Goal: Register for event/course

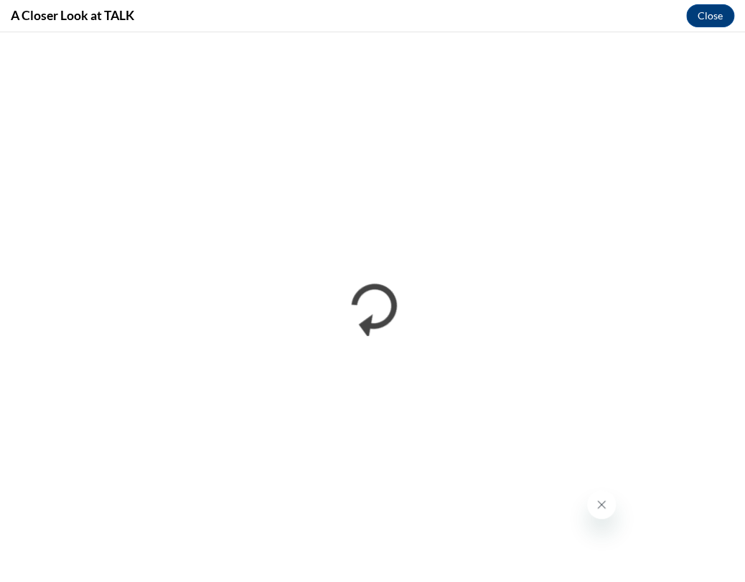
drag, startPoint x: 1431, startPoint y: 1099, endPoint x: 720, endPoint y: 563, distance: 890.2
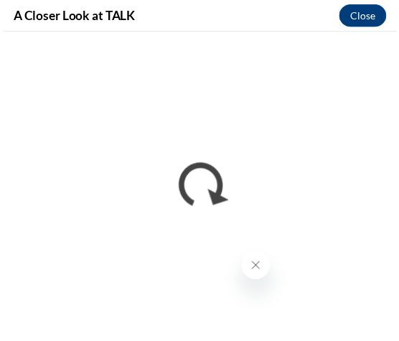
scroll to position [1082, 0]
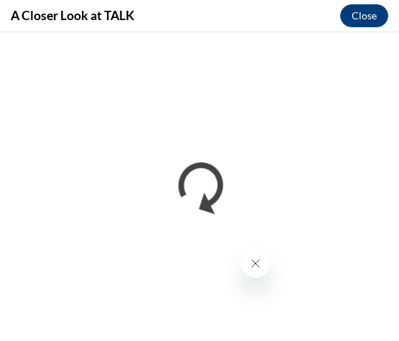
click at [263, 258] on button "Close message from company" at bounding box center [254, 263] width 29 height 29
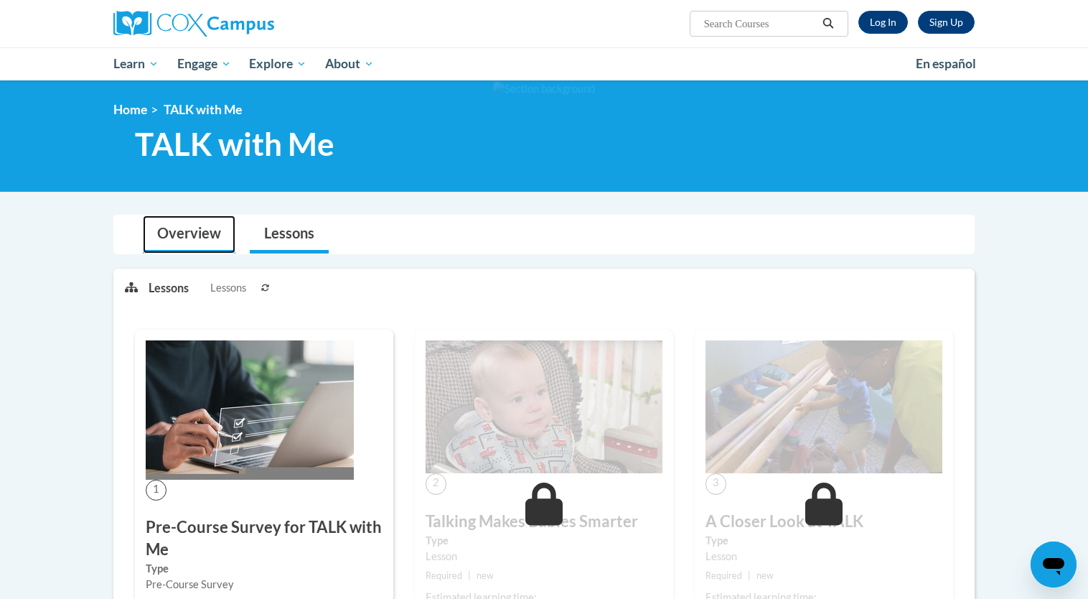
click at [219, 230] on link "Overview" at bounding box center [189, 234] width 93 height 38
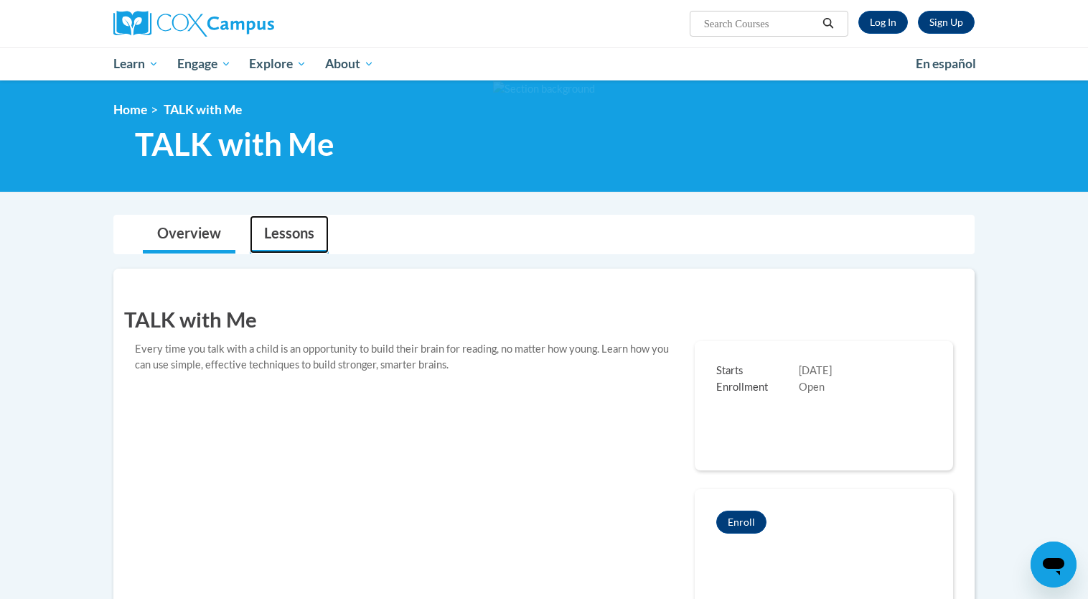
click at [297, 241] on link "Lessons" at bounding box center [289, 234] width 79 height 38
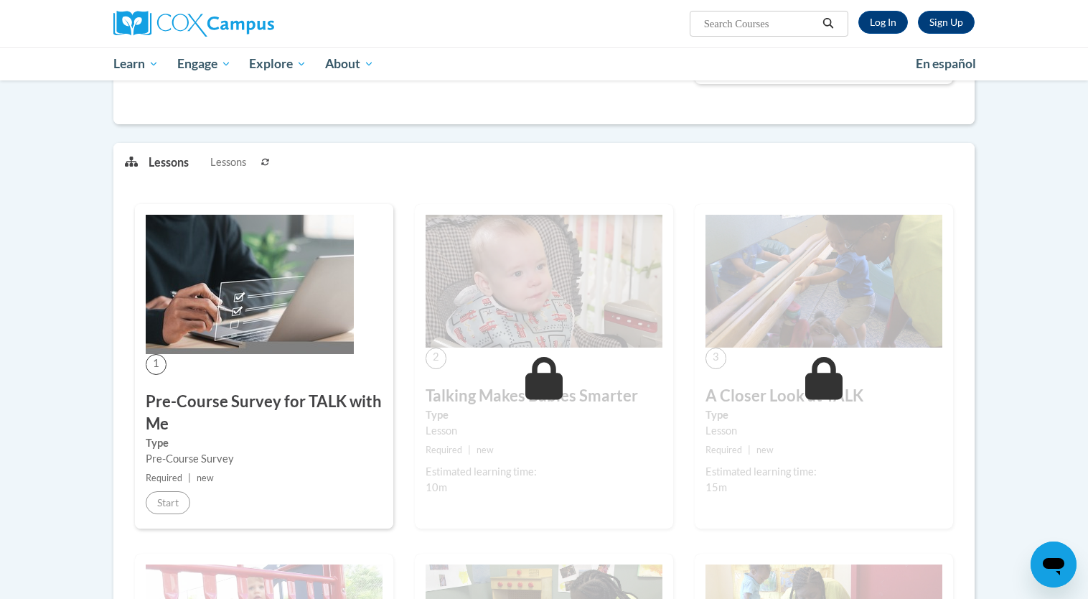
scroll to position [575, 0]
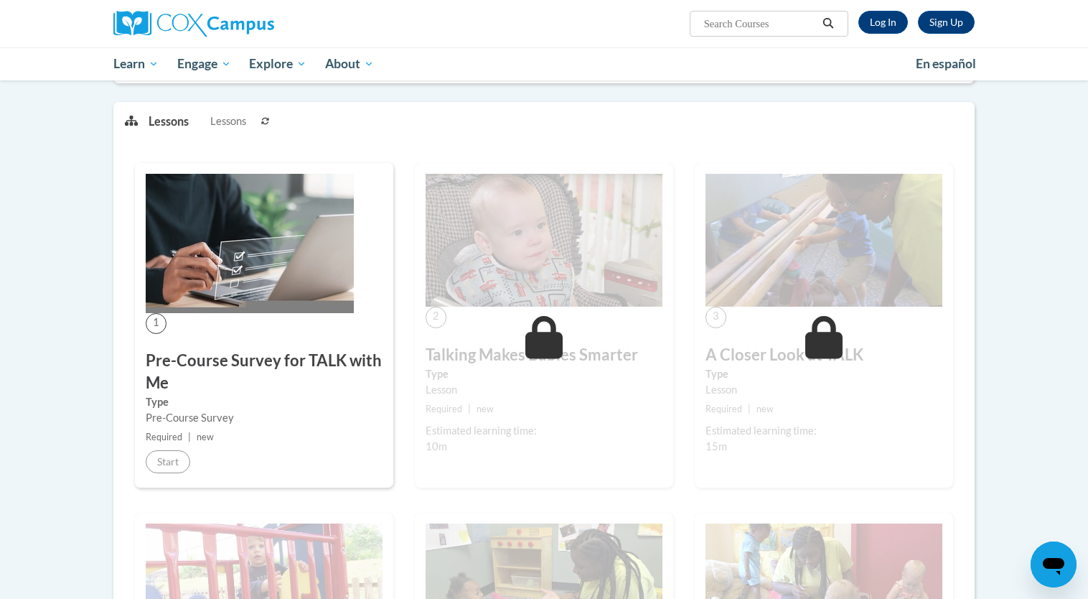
click at [201, 287] on img at bounding box center [250, 243] width 208 height 139
click at [270, 125] on button at bounding box center [265, 121] width 17 height 36
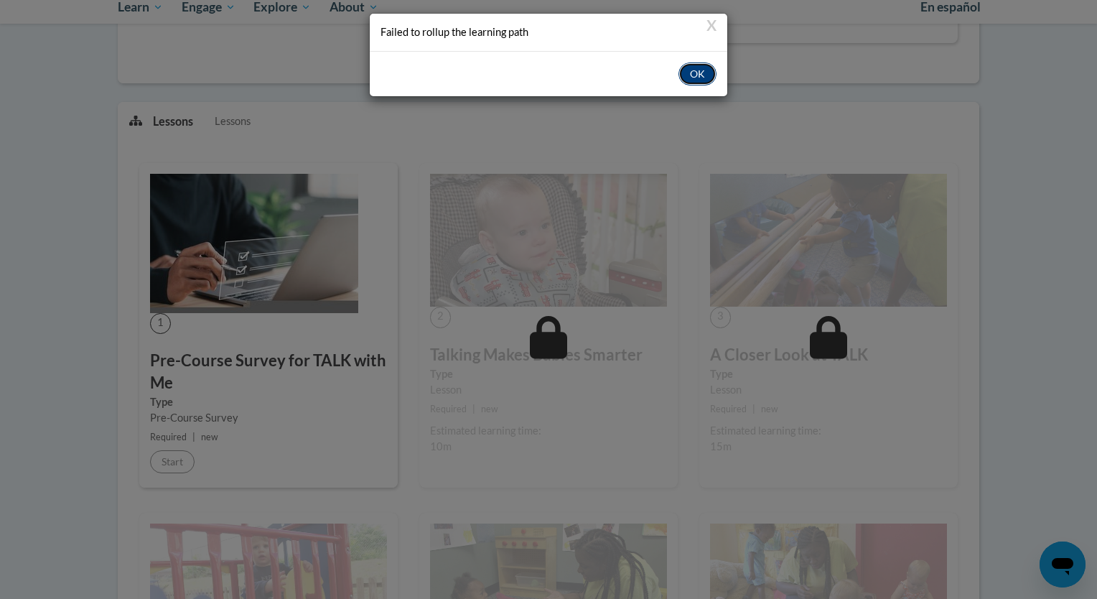
click at [390, 73] on button "OK" at bounding box center [697, 73] width 38 height 23
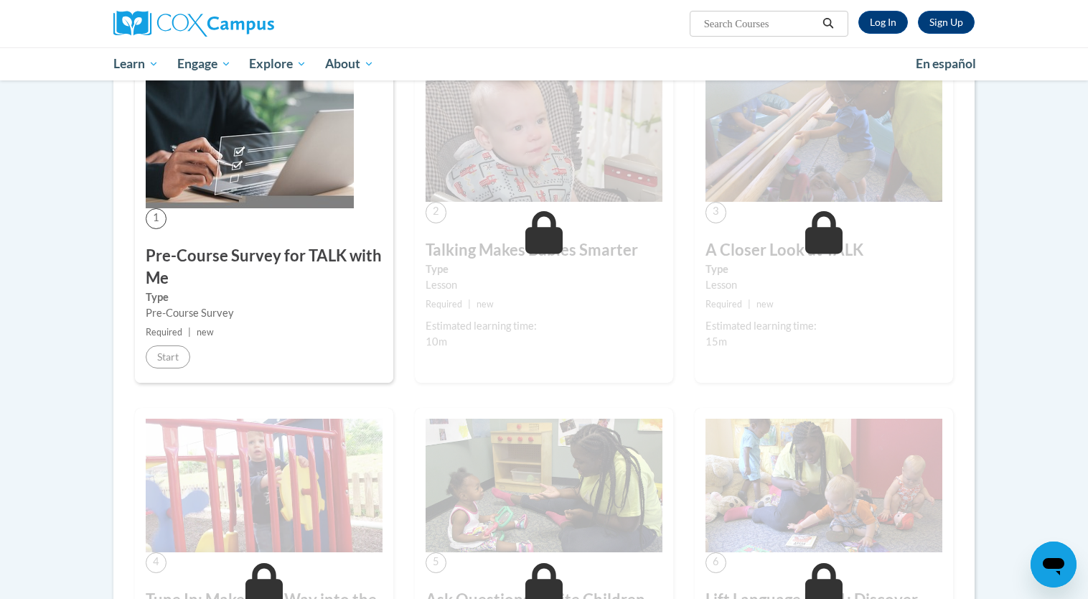
scroll to position [288, 0]
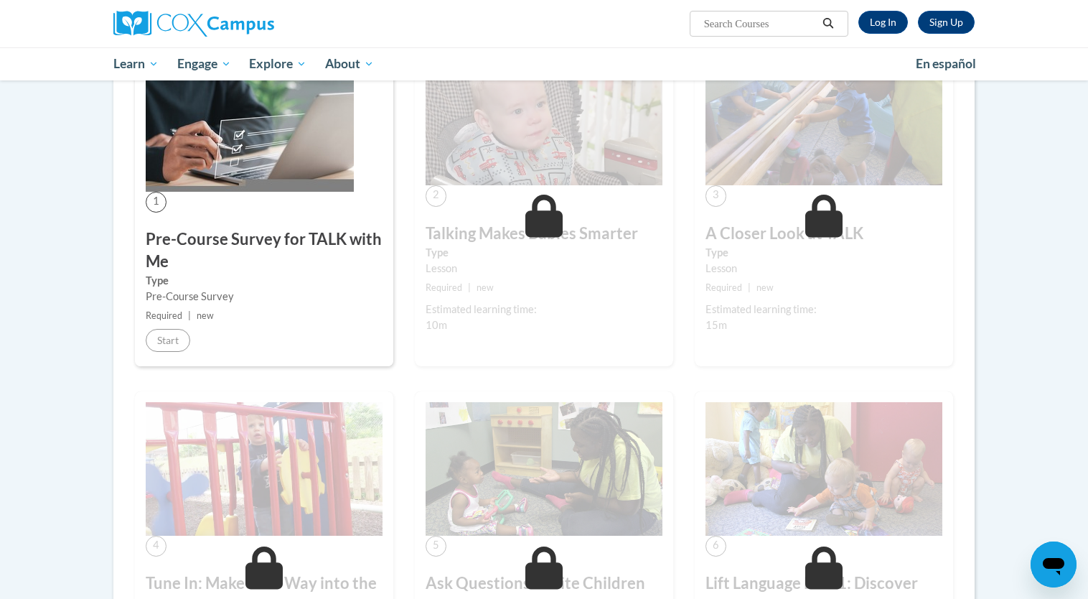
click at [201, 359] on div "1 Pre-Course Survey for TALK with Me Type Pre-Course Survey Required | new Start" at bounding box center [264, 204] width 258 height 324
drag, startPoint x: 185, startPoint y: 304, endPoint x: 184, endPoint y: 311, distance: 7.3
click at [185, 306] on div "1 Pre-Course Survey for TALK with Me Type Pre-Course Survey Required | new Start" at bounding box center [264, 204] width 258 height 324
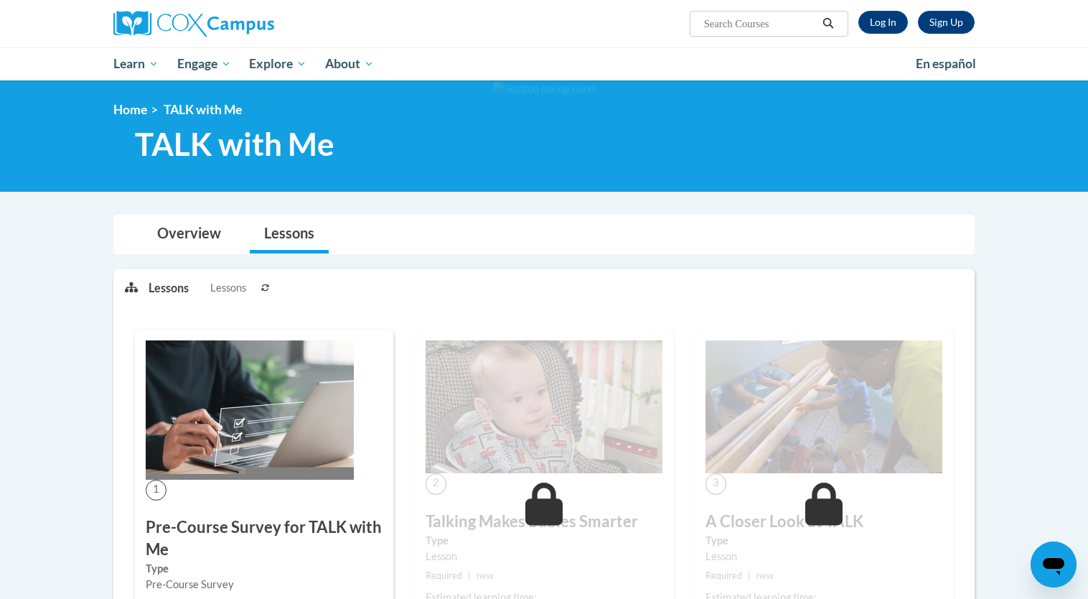
scroll to position [0, 0]
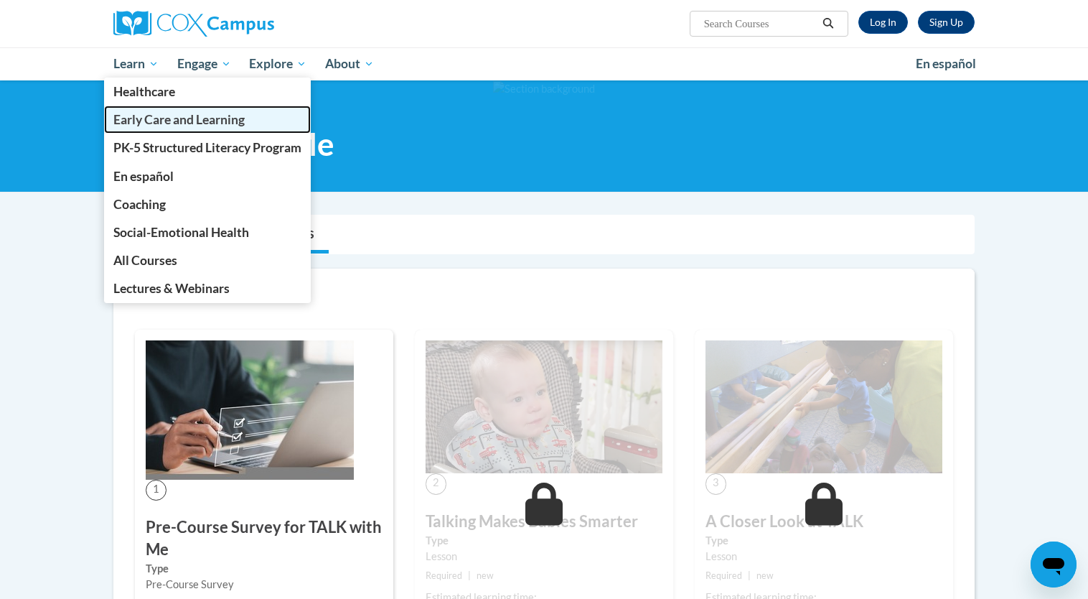
click at [173, 128] on link "Early Care and Learning" at bounding box center [207, 119] width 207 height 28
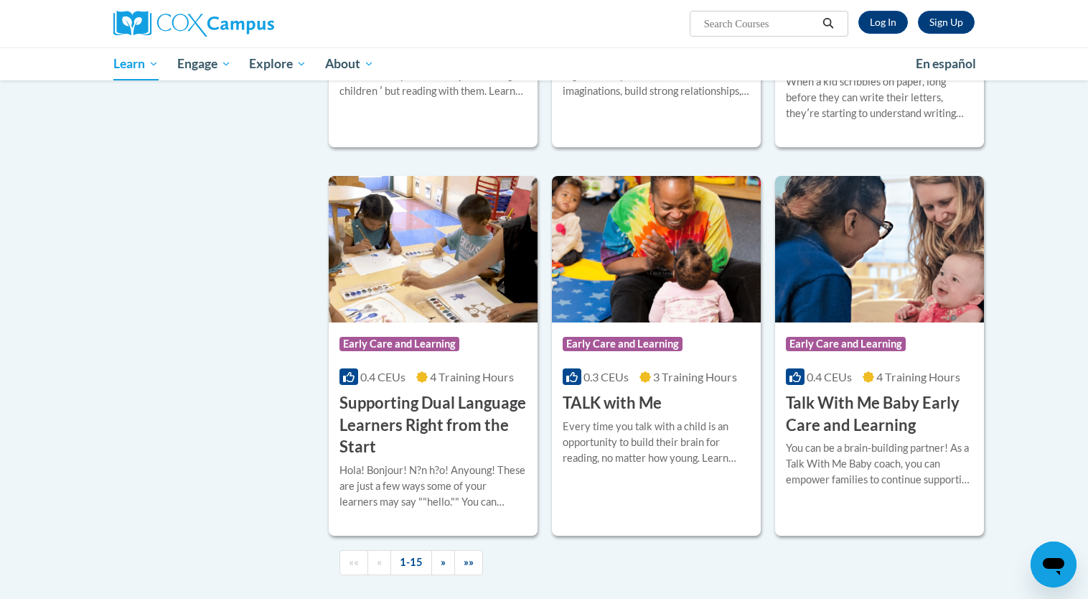
scroll to position [1866, 0]
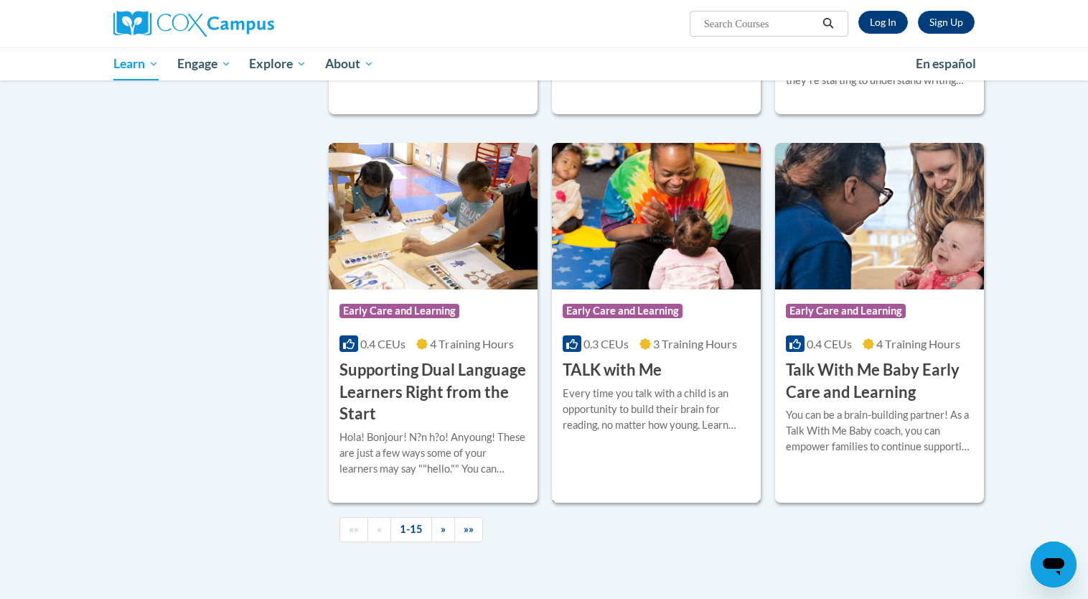
click at [657, 381] on h3 "TALK with Me" at bounding box center [612, 370] width 99 height 22
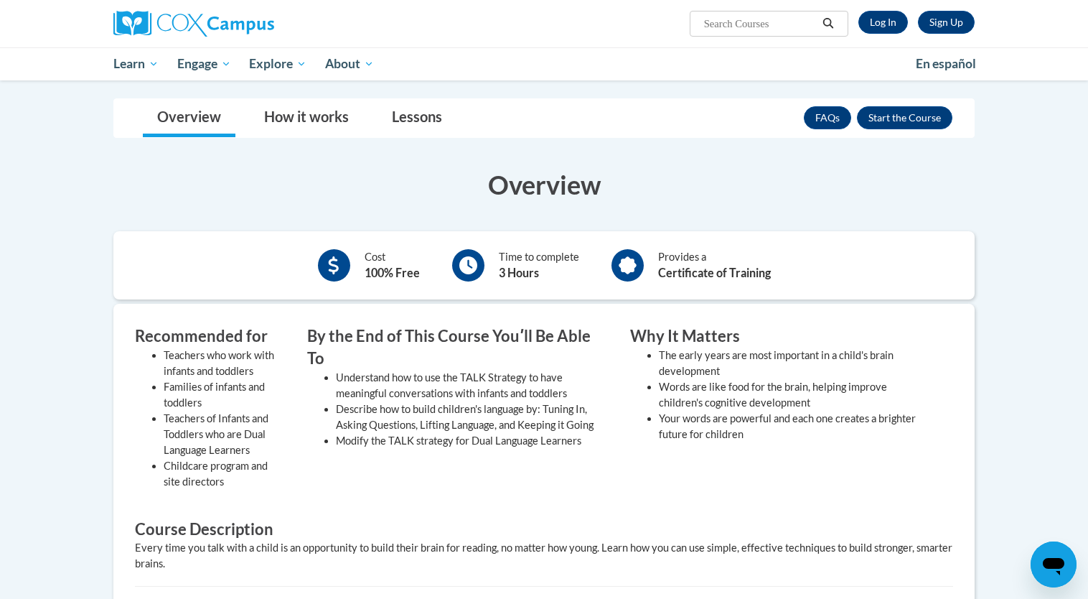
scroll to position [144, 0]
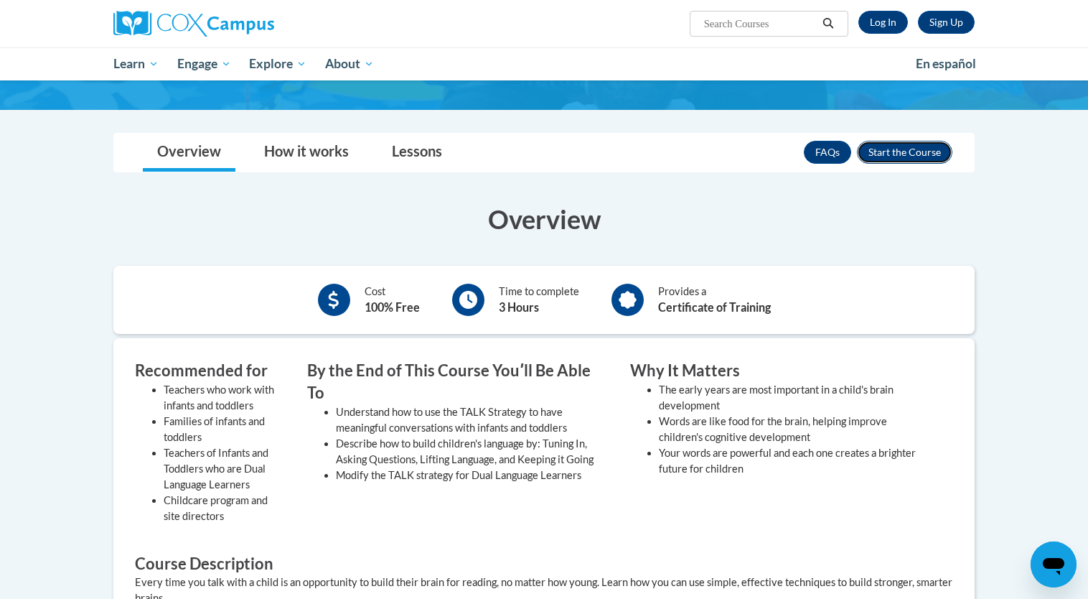
click at [920, 151] on button "Enroll" at bounding box center [904, 152] width 95 height 23
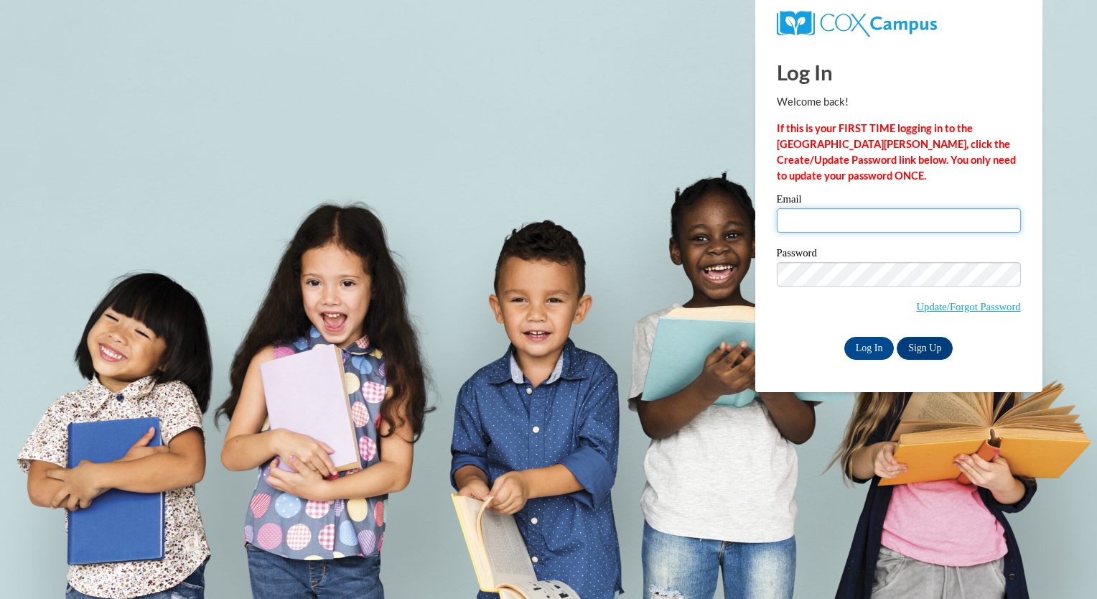
click at [942, 225] on input "Email" at bounding box center [899, 220] width 244 height 24
type input "[EMAIL_ADDRESS][DOMAIN_NAME]"
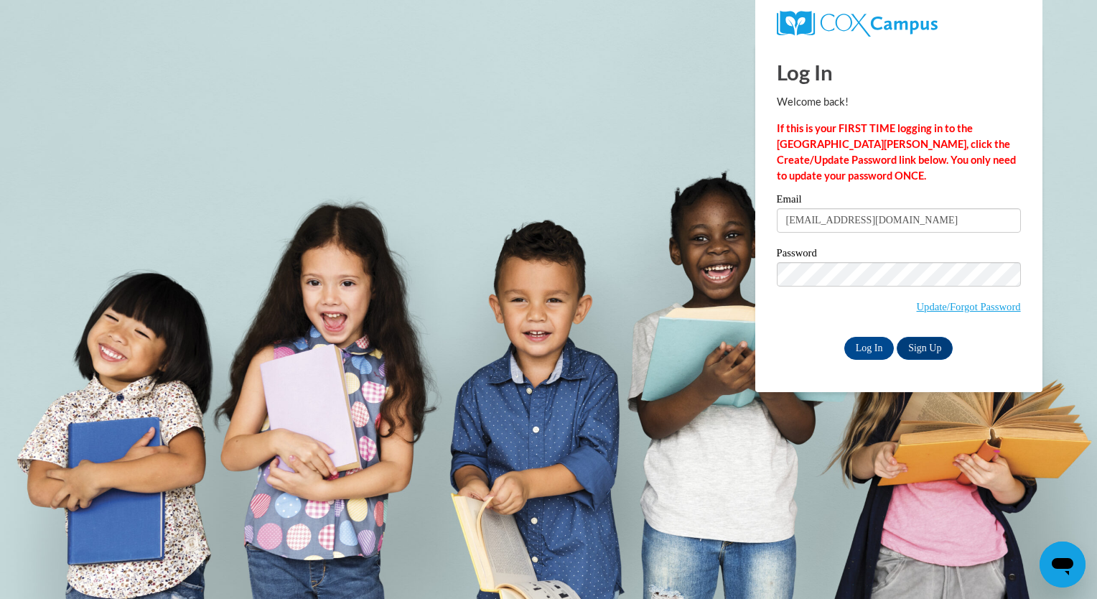
click at [728, 345] on body "Log In Welcome back! If this is your FIRST TIME logging in to the [GEOGRAPHIC_D…" at bounding box center [548, 299] width 1097 height 599
click at [877, 340] on input "Log In" at bounding box center [869, 348] width 50 height 23
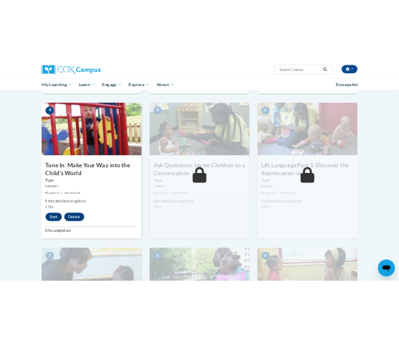
scroll to position [646, 0]
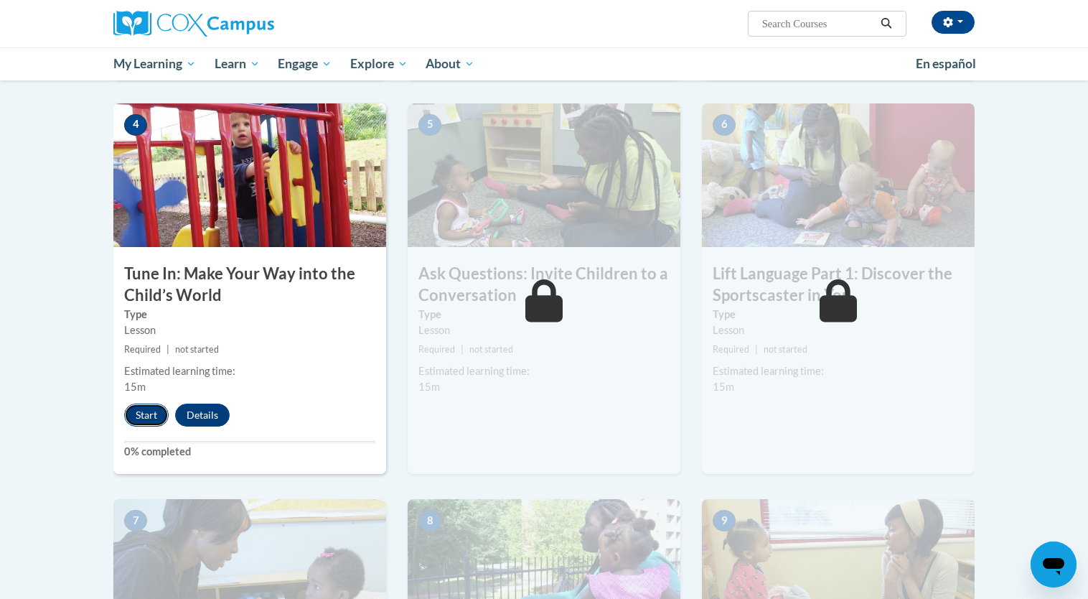
click at [155, 411] on button "Start" at bounding box center [146, 414] width 44 height 23
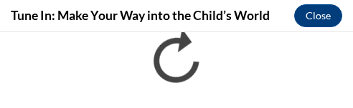
scroll to position [0, 0]
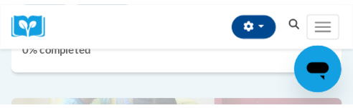
scroll to position [2081, 0]
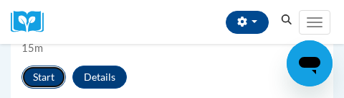
click at [29, 76] on button "Start" at bounding box center [44, 76] width 44 height 23
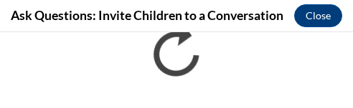
scroll to position [0, 0]
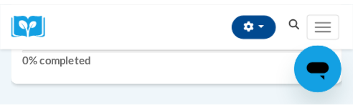
scroll to position [2512, 0]
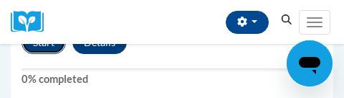
click at [49, 45] on button "Start" at bounding box center [44, 42] width 44 height 23
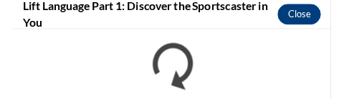
scroll to position [0, 0]
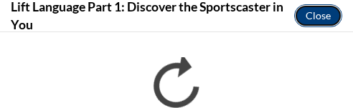
click at [299, 16] on button "Close" at bounding box center [318, 15] width 48 height 23
